Goal: Task Accomplishment & Management: Complete application form

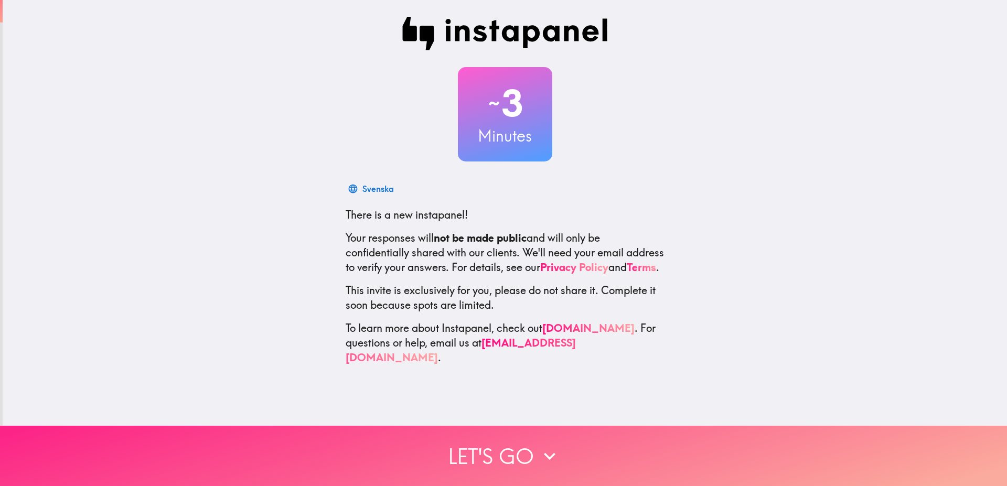
click at [495, 439] on button "Let's go" at bounding box center [503, 456] width 1007 height 60
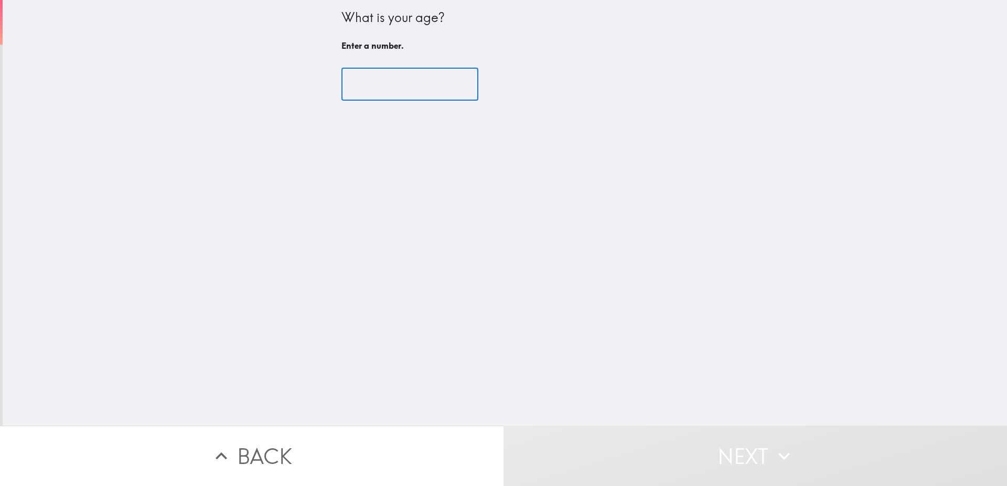
click at [385, 98] on input "number" at bounding box center [409, 84] width 137 height 33
click at [382, 93] on input "number" at bounding box center [409, 84] width 137 height 33
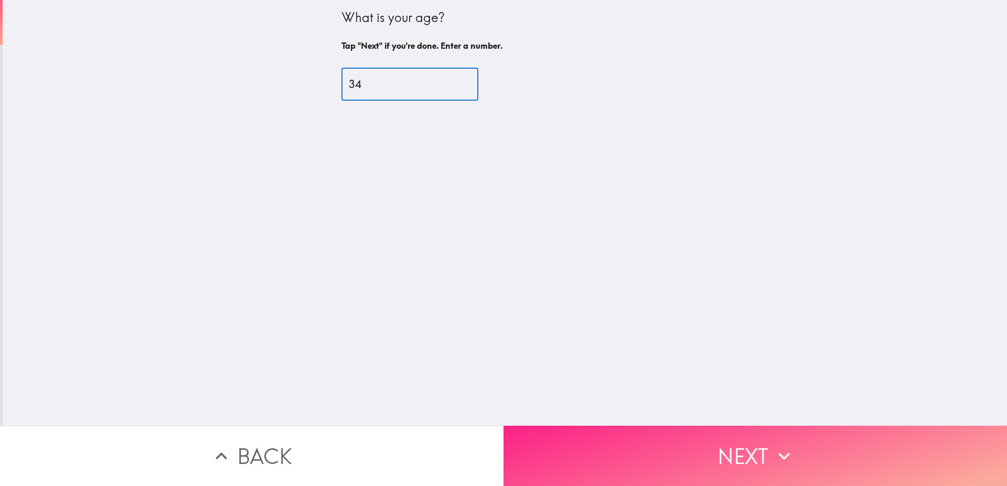
type input "34"
click at [638, 426] on button "Next" at bounding box center [754, 456] width 503 height 60
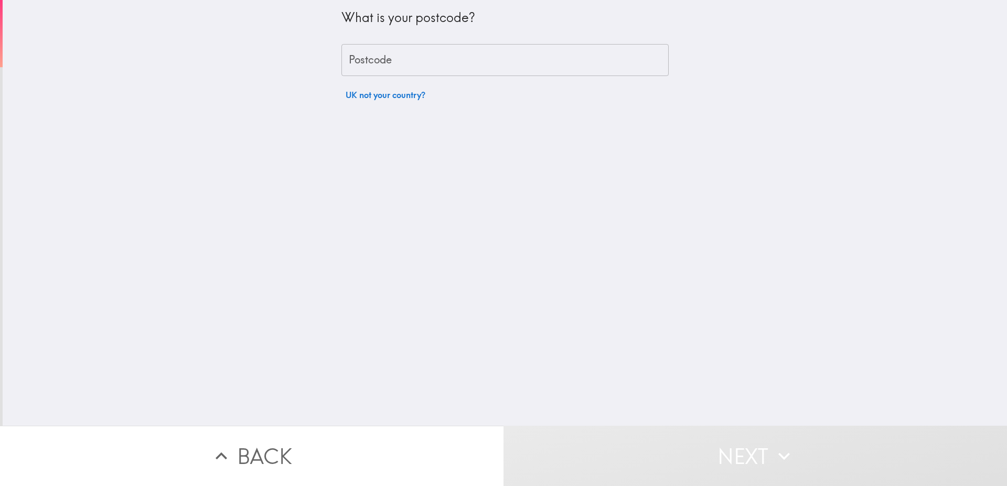
click at [405, 65] on input "Postcode" at bounding box center [504, 60] width 327 height 33
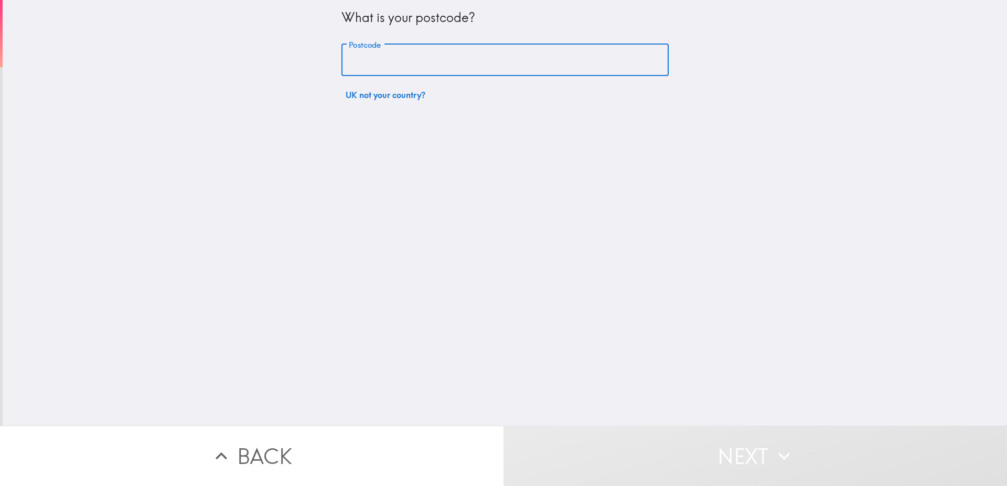
click at [405, 65] on input "Postcode" at bounding box center [504, 60] width 327 height 33
type input "S"
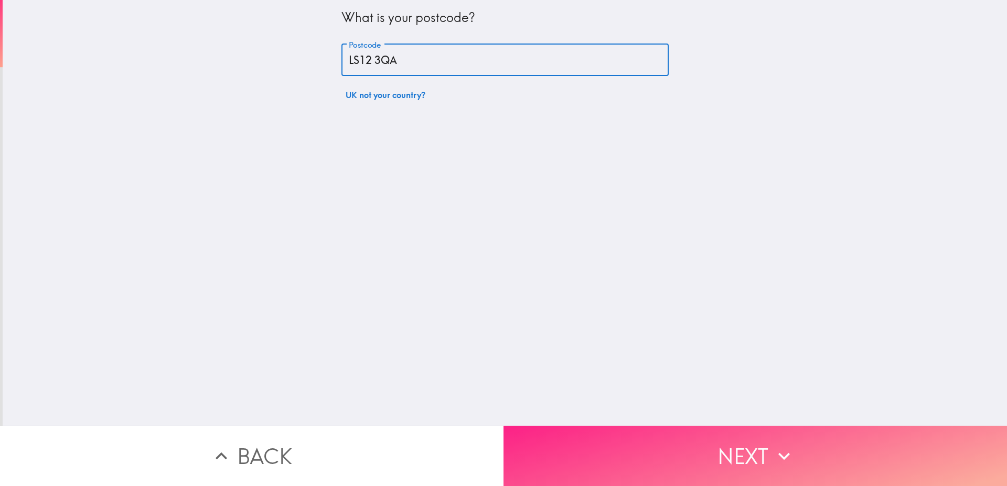
type input "LS12 3QA"
click at [727, 440] on button "Next" at bounding box center [754, 456] width 503 height 60
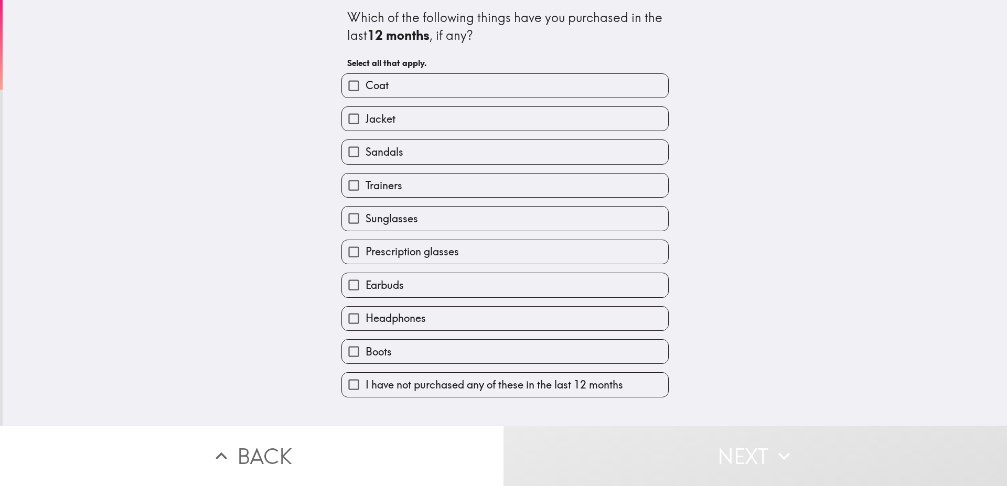
click at [422, 91] on label "Coat" at bounding box center [505, 86] width 326 height 24
click at [366, 91] on input "Coat" at bounding box center [354, 86] width 24 height 24
checkbox input "true"
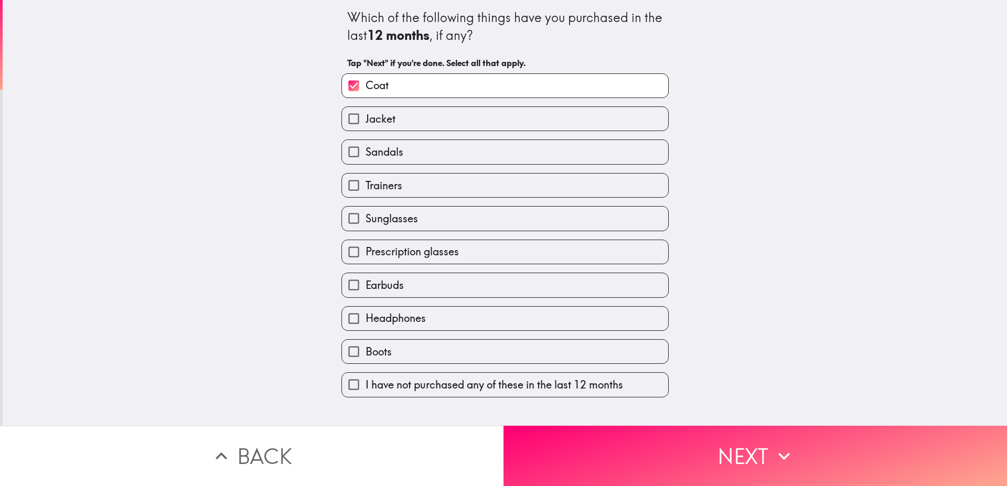
click at [413, 119] on label "Jacket" at bounding box center [505, 119] width 326 height 24
click at [366, 119] on input "Jacket" at bounding box center [354, 119] width 24 height 24
checkbox input "true"
click at [395, 189] on label "Trainers" at bounding box center [505, 186] width 326 height 24
click at [366, 189] on input "Trainers" at bounding box center [354, 186] width 24 height 24
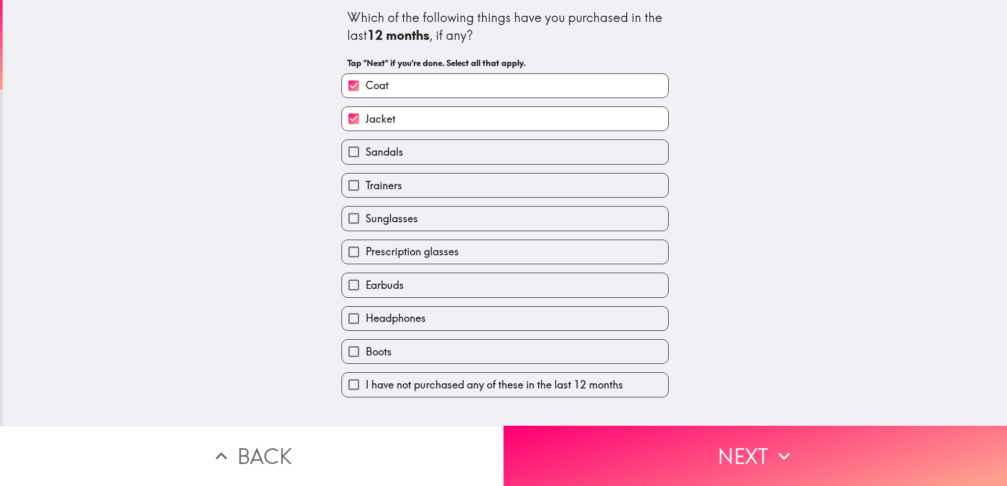
checkbox input "true"
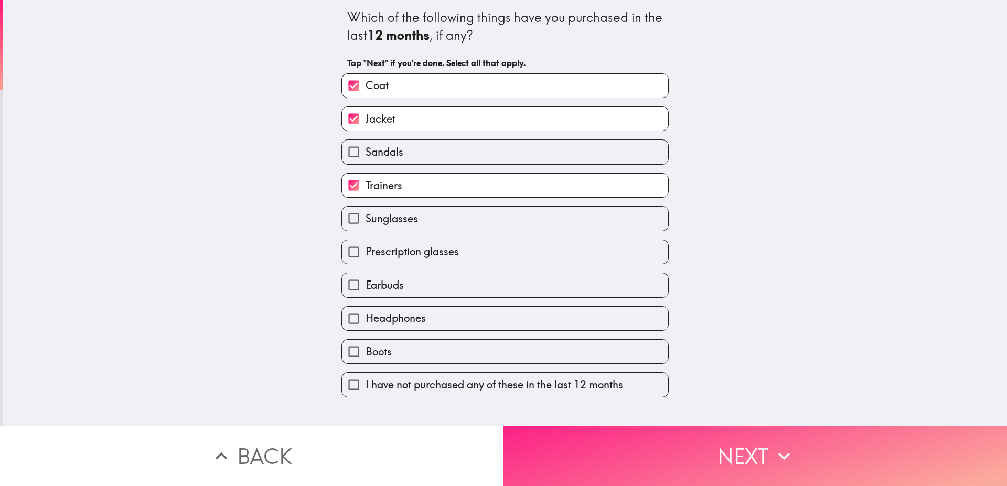
click at [711, 462] on button "Next" at bounding box center [754, 456] width 503 height 60
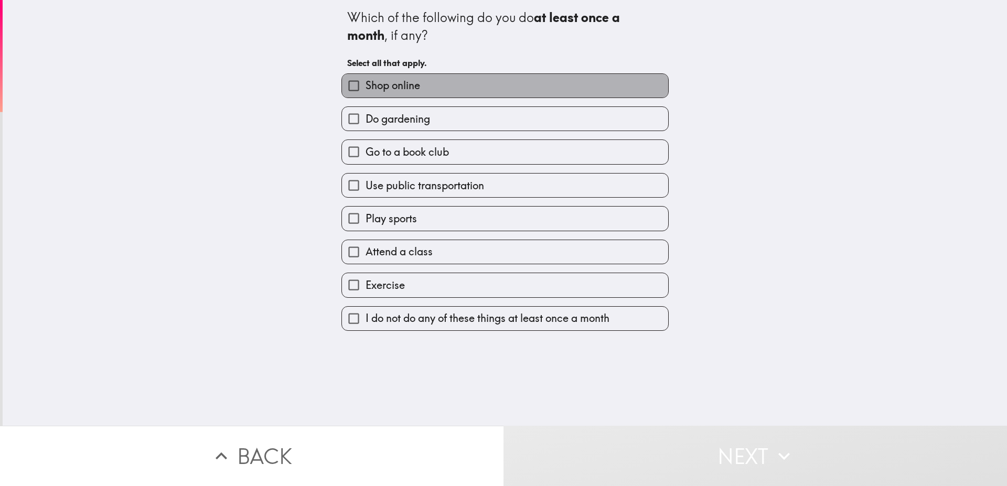
click at [405, 96] on label "Shop online" at bounding box center [505, 86] width 326 height 24
click at [366, 96] on input "Shop online" at bounding box center [354, 86] width 24 height 24
checkbox input "true"
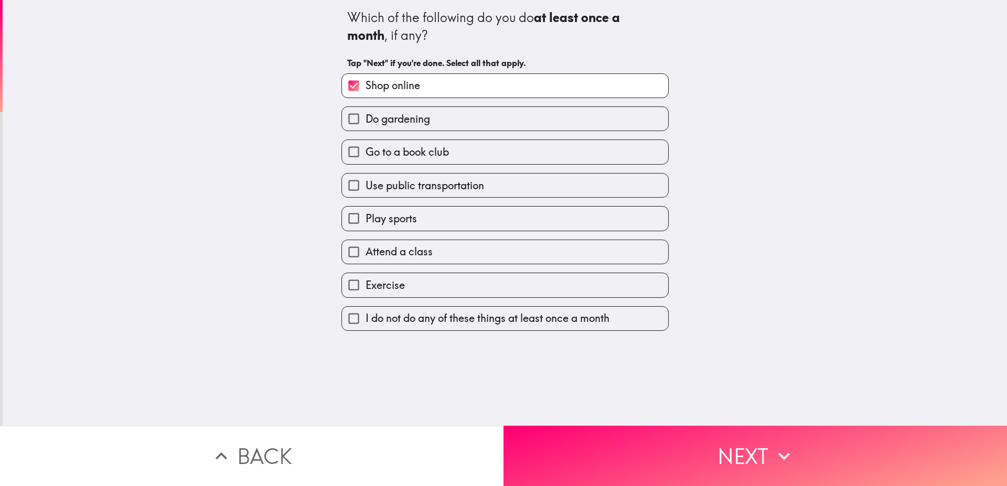
click at [424, 188] on span "Use public transportation" at bounding box center [425, 185] width 119 height 15
click at [366, 188] on input "Use public transportation" at bounding box center [354, 186] width 24 height 24
checkbox input "true"
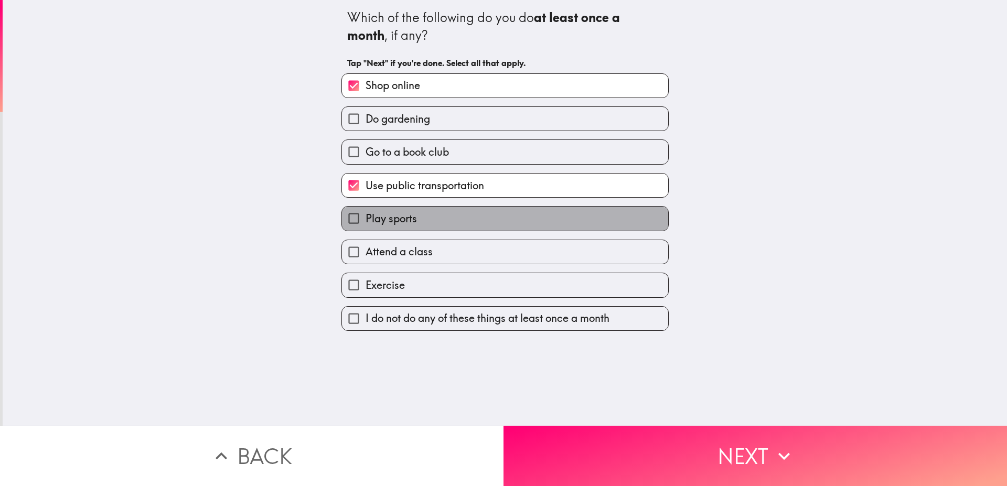
click at [415, 221] on label "Play sports" at bounding box center [505, 219] width 326 height 24
click at [366, 221] on input "Play sports" at bounding box center [354, 219] width 24 height 24
checkbox input "true"
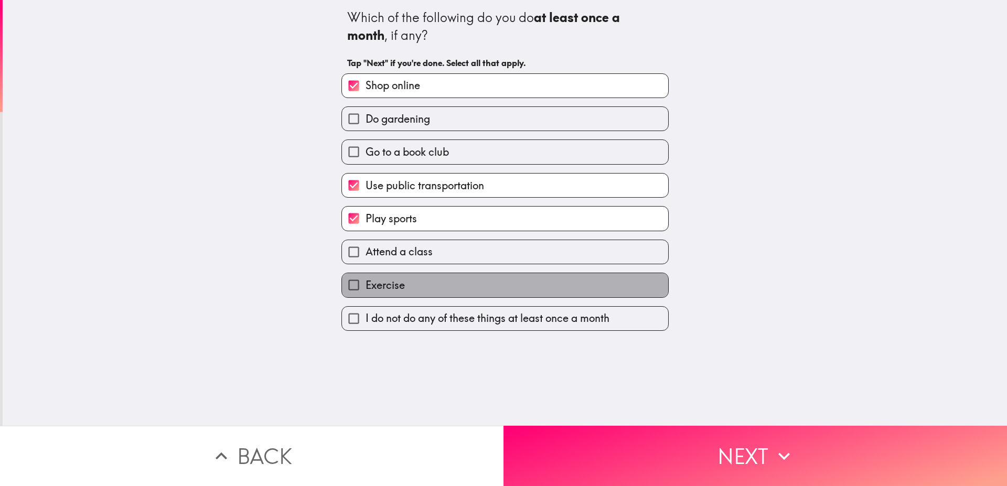
click at [421, 288] on label "Exercise" at bounding box center [505, 285] width 326 height 24
click at [366, 288] on input "Exercise" at bounding box center [354, 285] width 24 height 24
checkbox input "true"
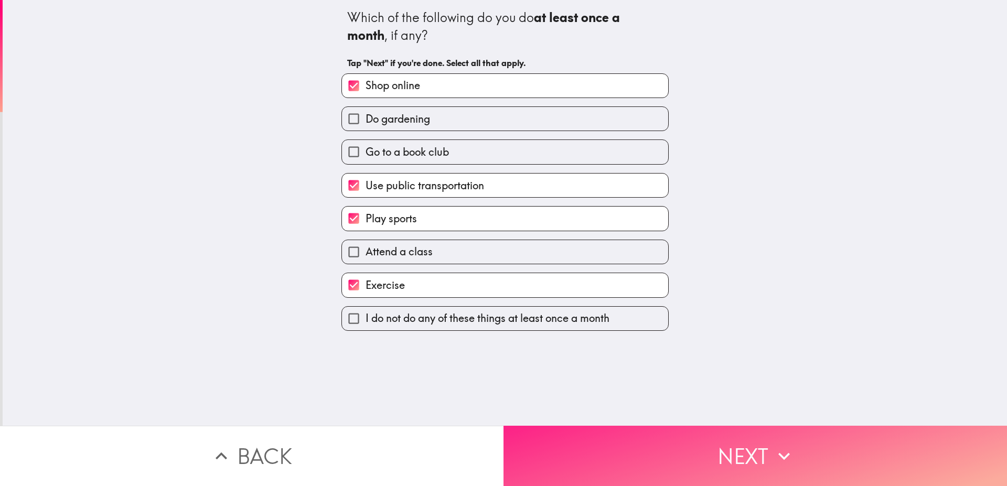
click at [705, 456] on button "Next" at bounding box center [754, 456] width 503 height 60
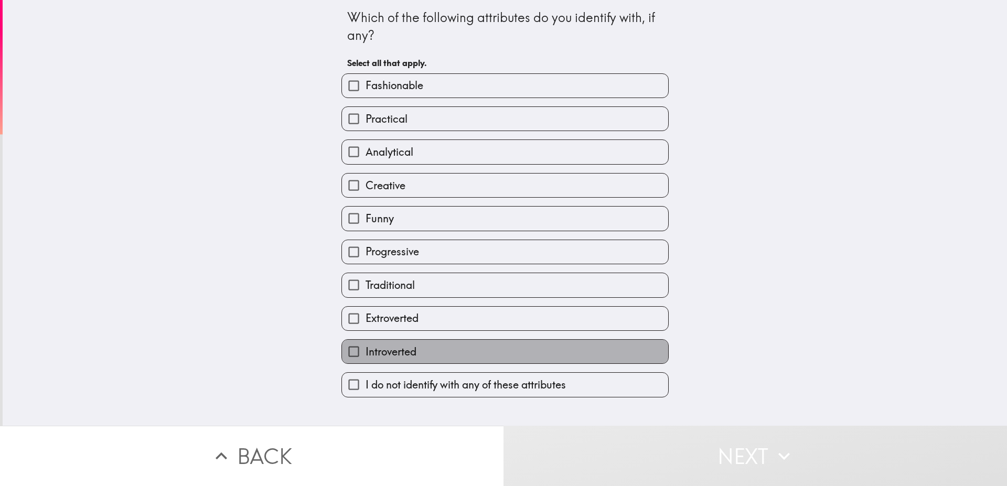
click at [402, 350] on span "Introverted" at bounding box center [391, 352] width 51 height 15
click at [366, 350] on input "Introverted" at bounding box center [354, 352] width 24 height 24
checkbox input "true"
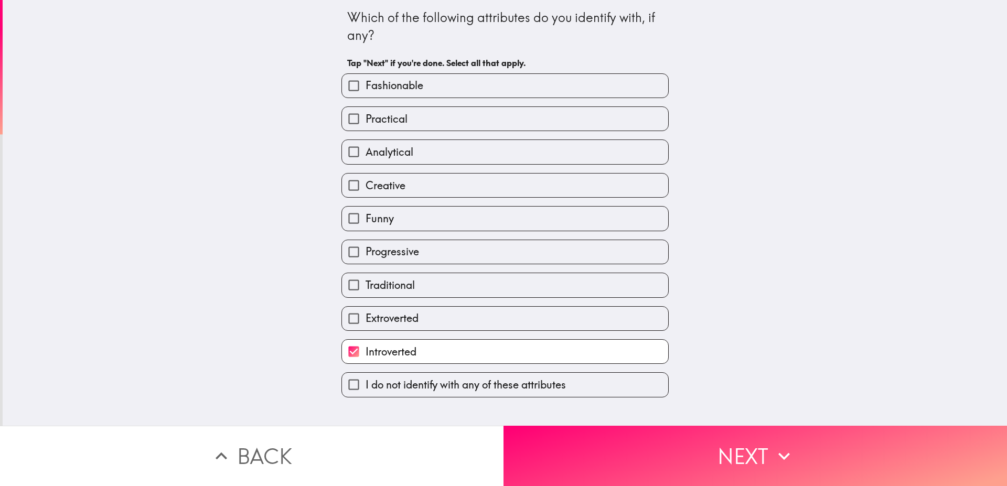
click at [406, 185] on label "Creative" at bounding box center [505, 186] width 326 height 24
click at [366, 185] on input "Creative" at bounding box center [354, 186] width 24 height 24
checkbox input "true"
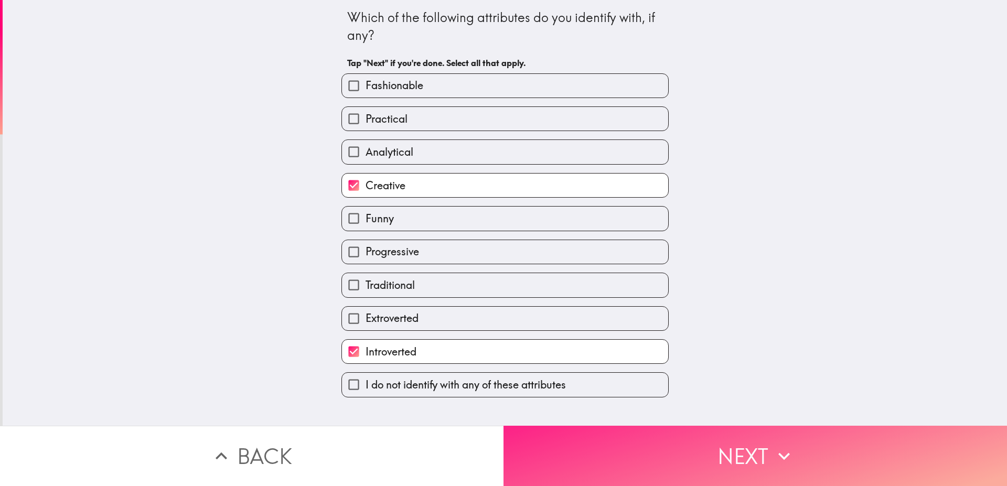
click at [722, 456] on button "Next" at bounding box center [754, 456] width 503 height 60
